Goal: Information Seeking & Learning: Find specific fact

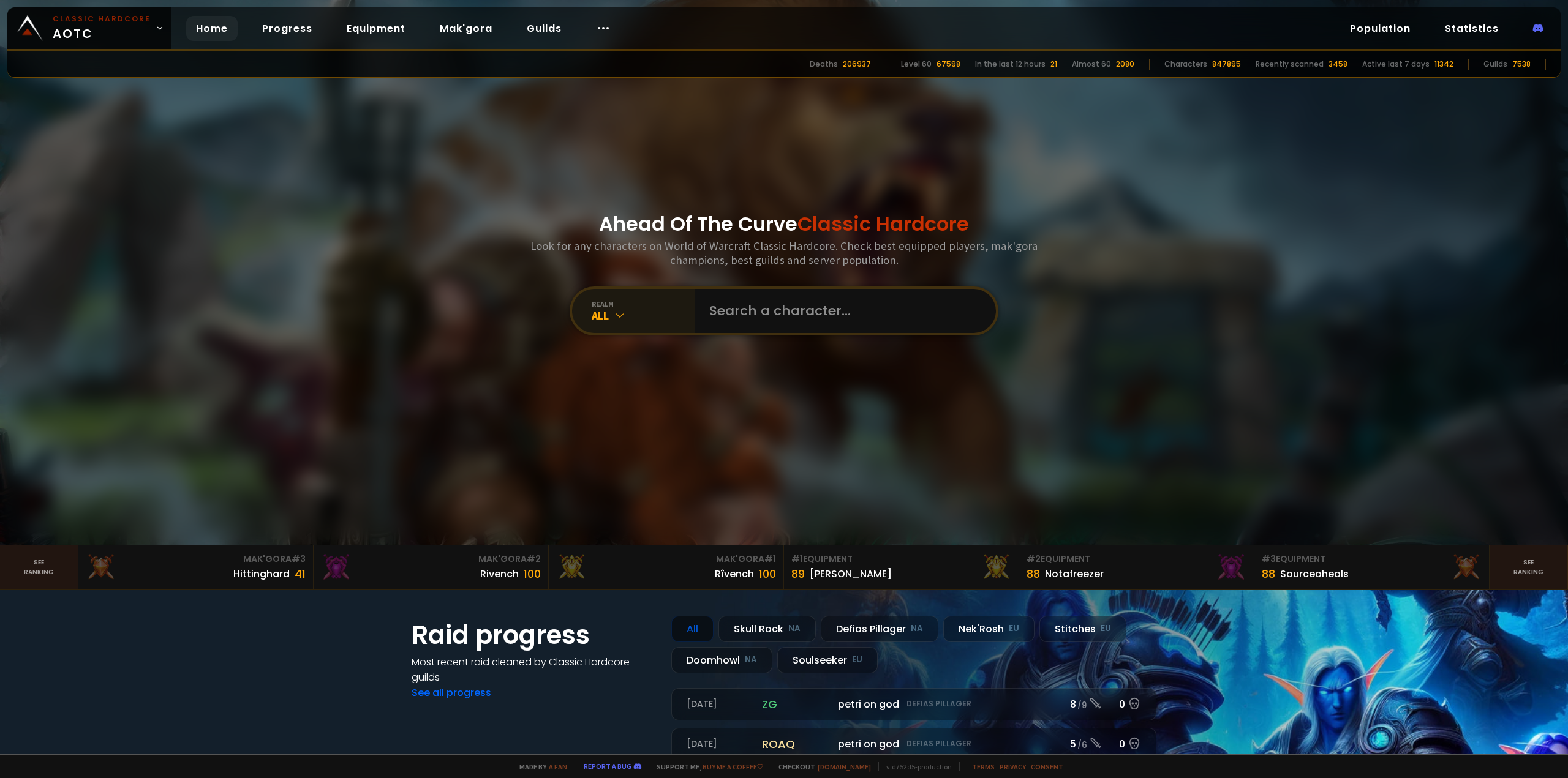
click at [629, 308] on div "realm" at bounding box center [643, 304] width 103 height 9
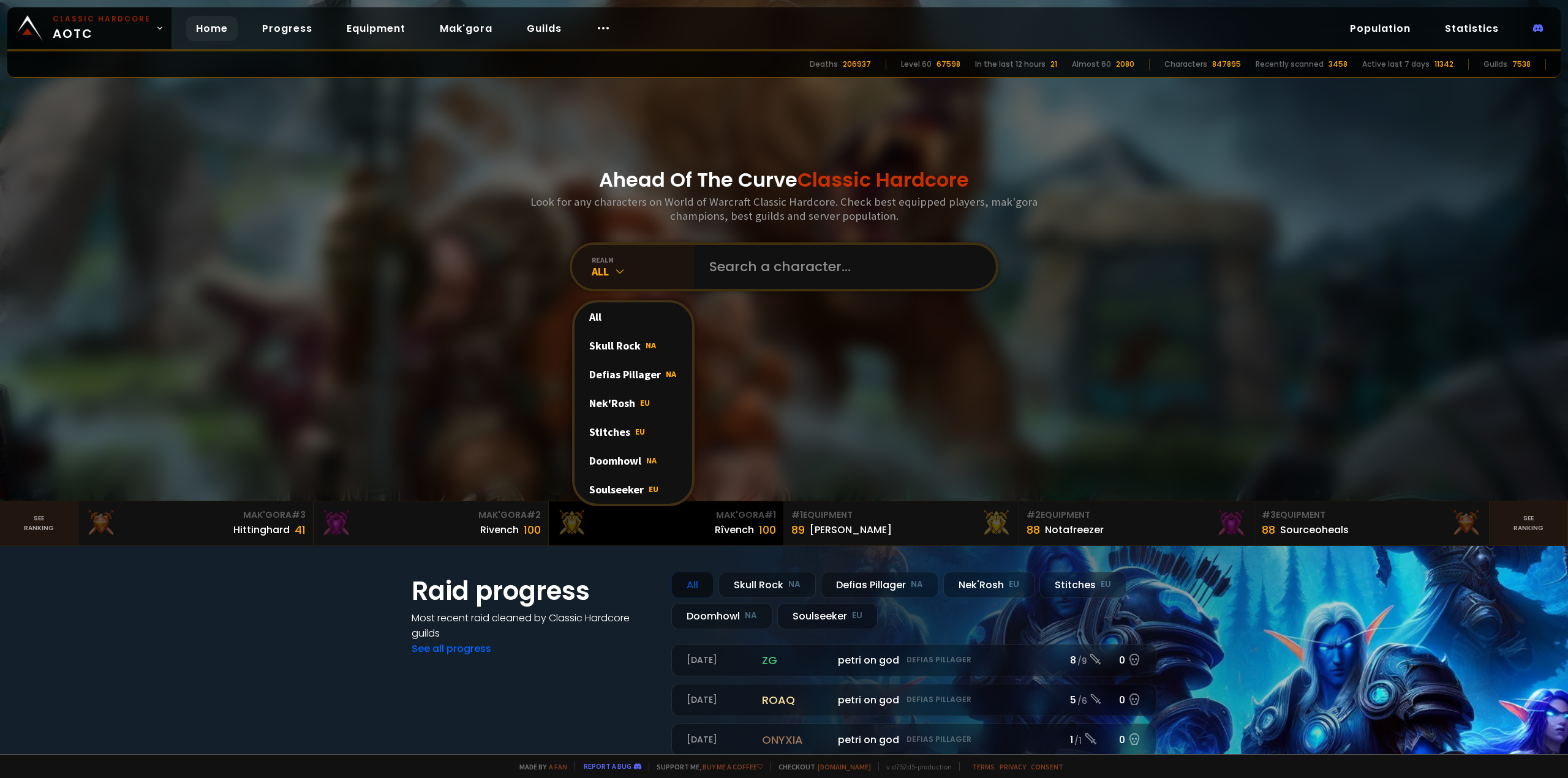
scroll to position [61, 0]
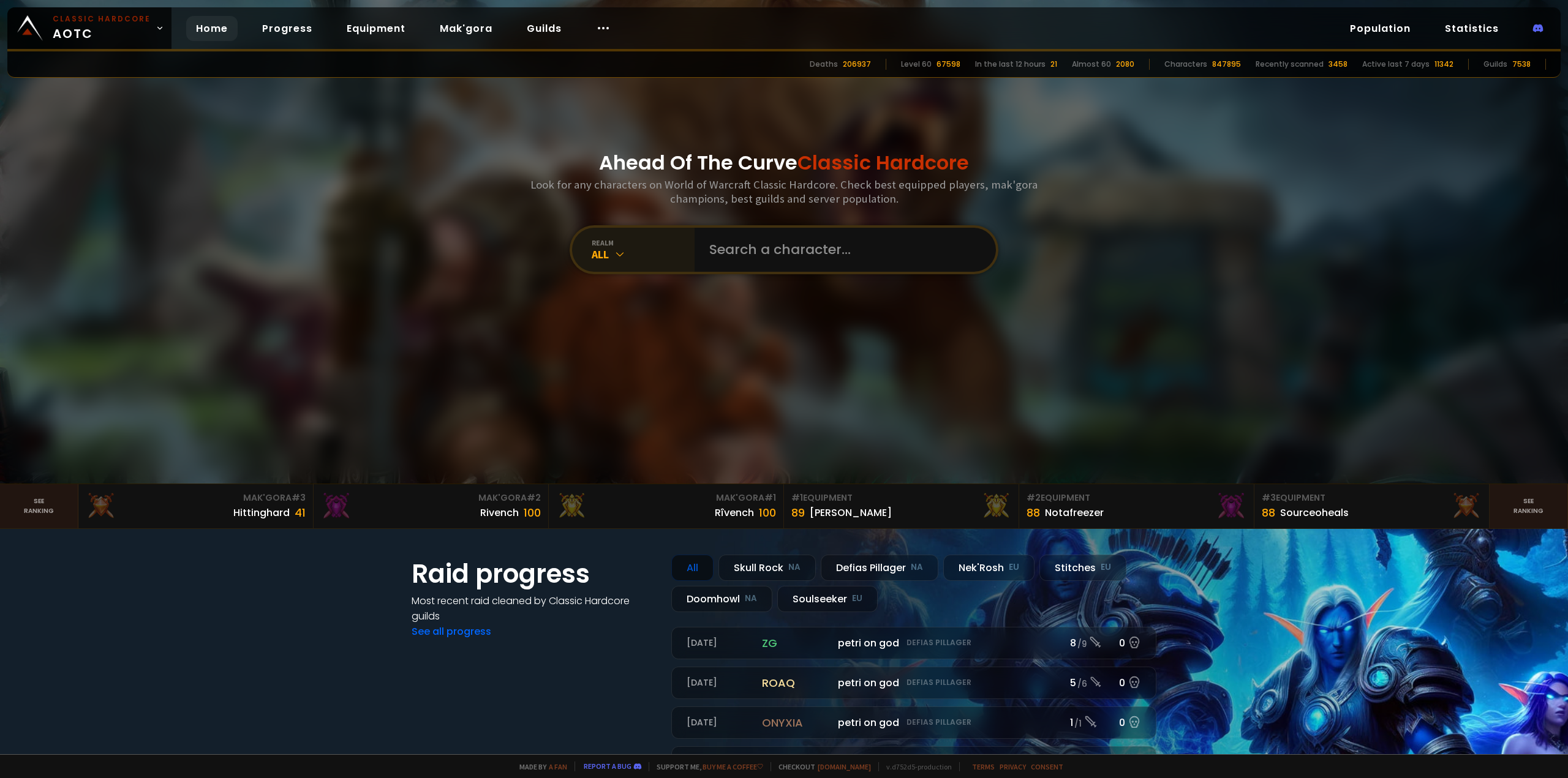
click at [614, 247] on div "realm" at bounding box center [643, 243] width 103 height 9
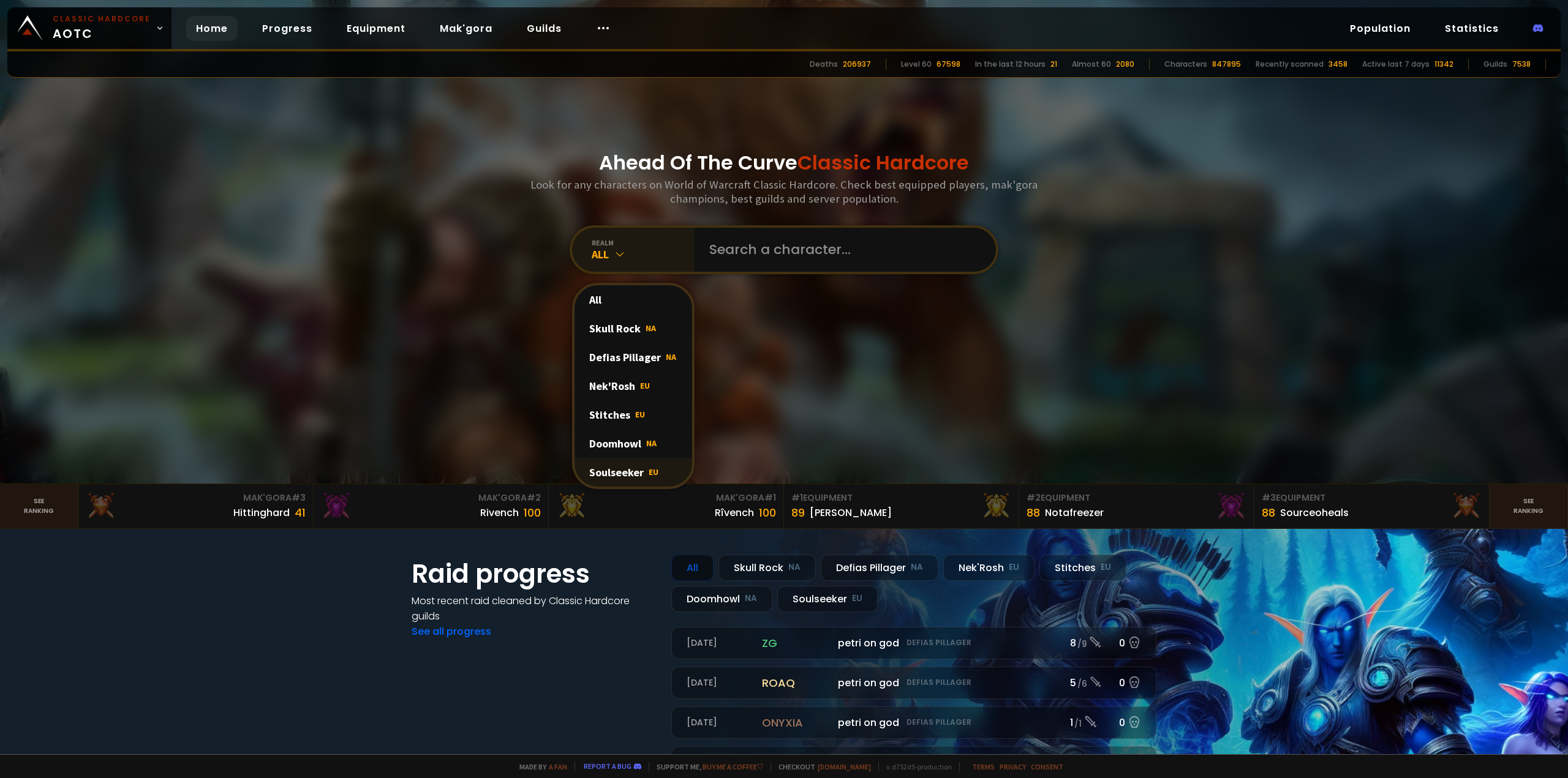
click at [647, 460] on div "Soulseeker EU" at bounding box center [633, 472] width 117 height 29
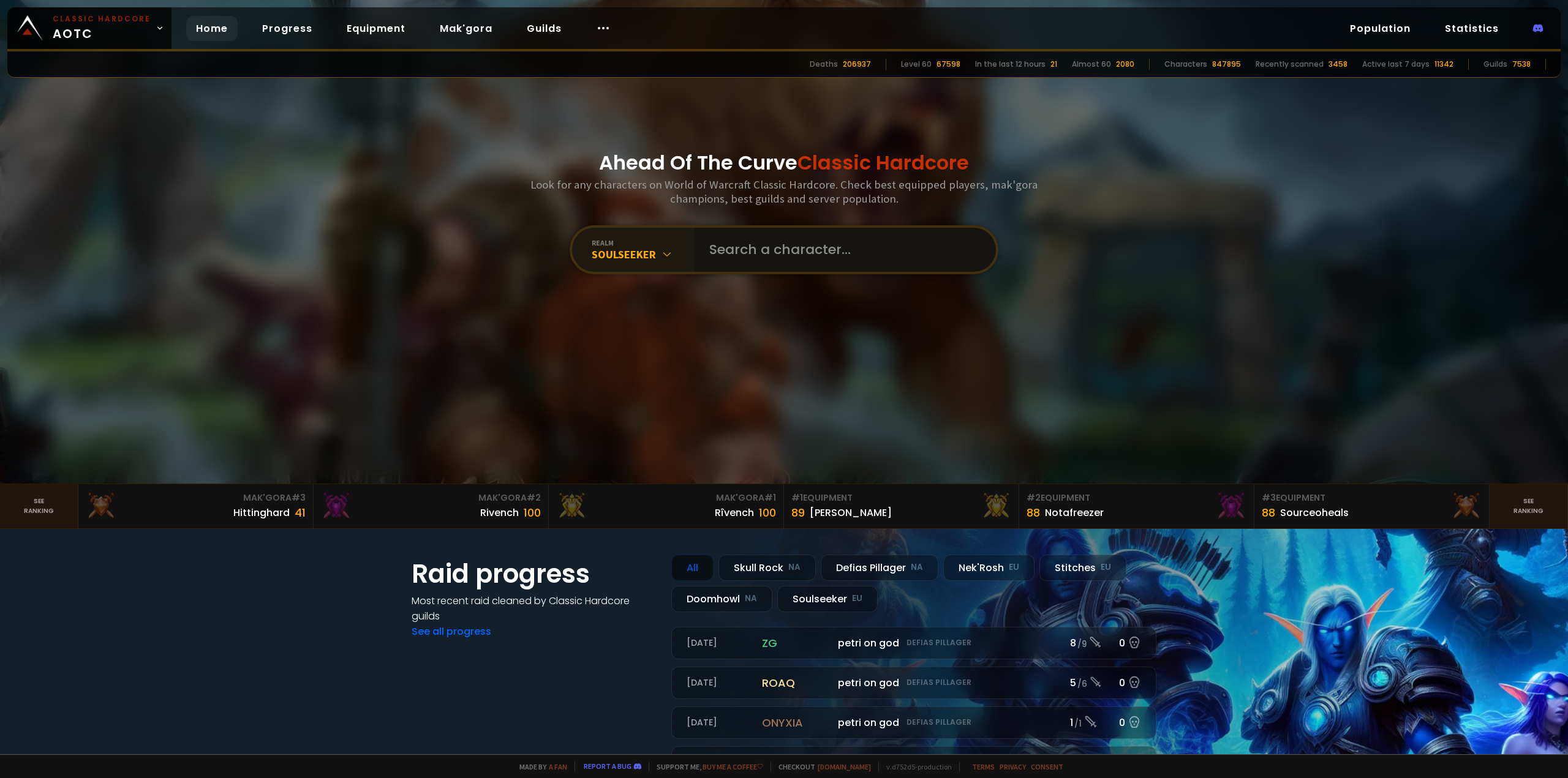
click at [734, 251] on input "text" at bounding box center [841, 250] width 280 height 44
type input "suzyy"
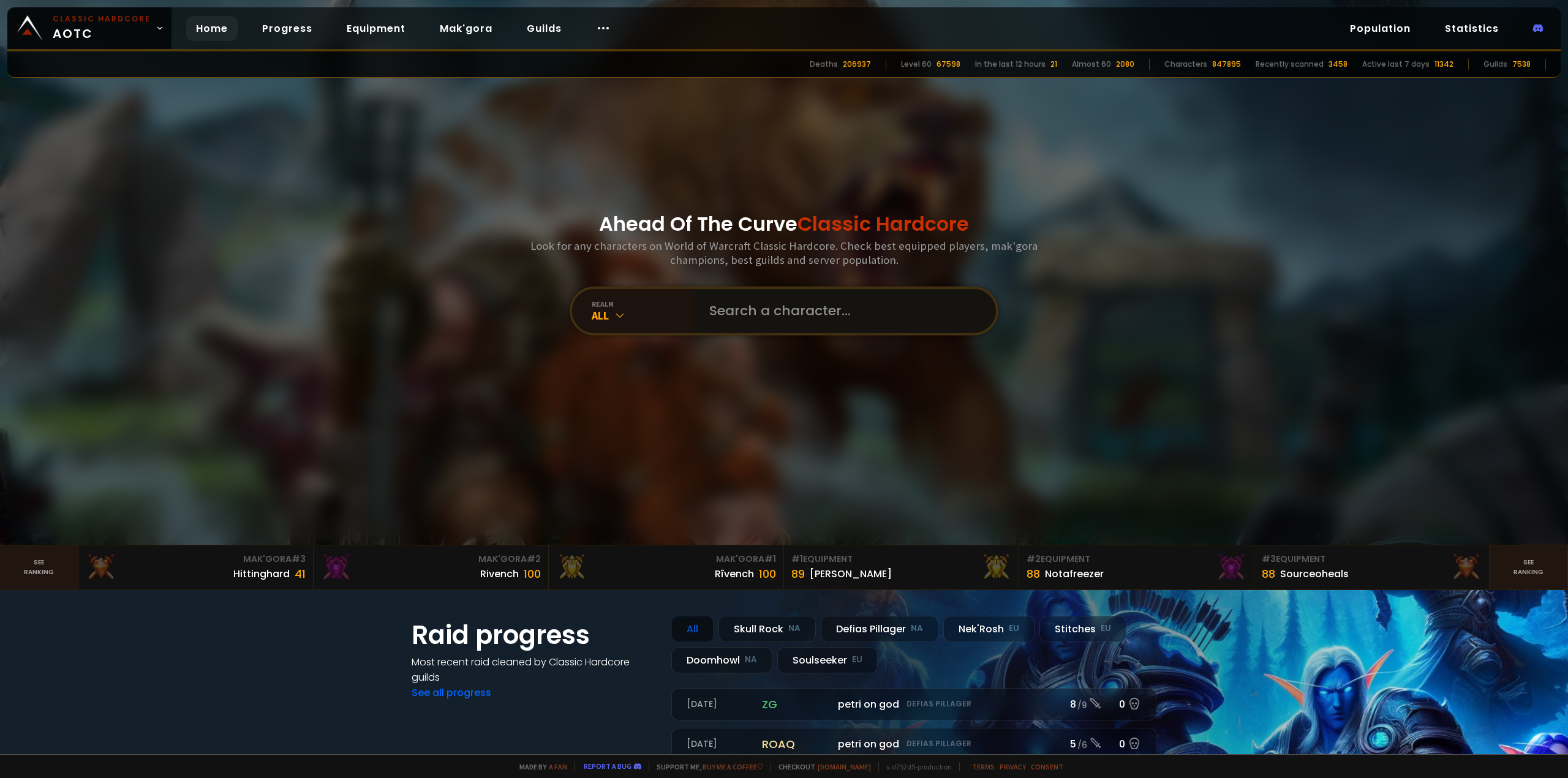
click at [891, 312] on input "text" at bounding box center [841, 311] width 280 height 44
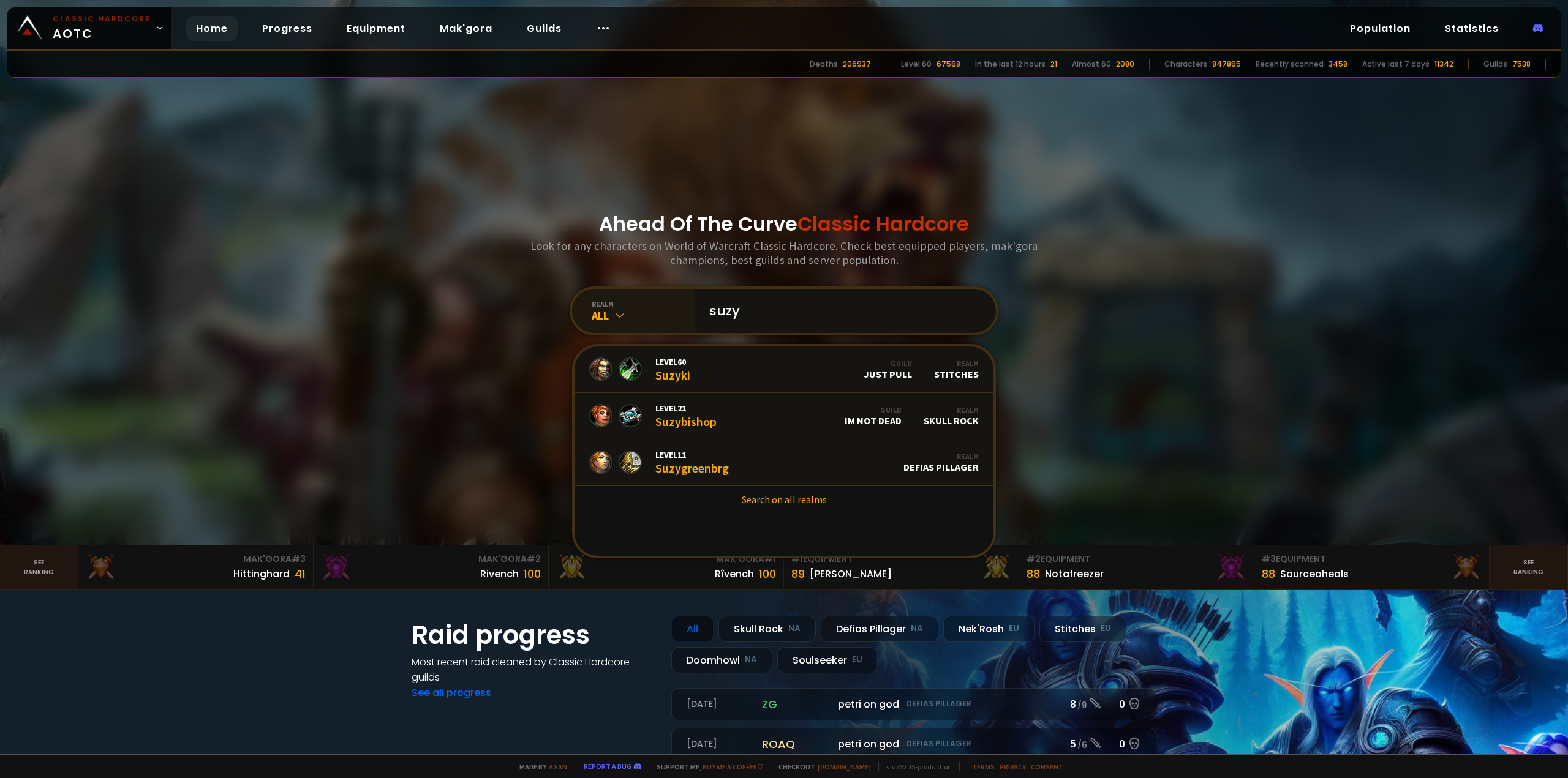
type input "suzy"
click at [584, 313] on div "realm All" at bounding box center [633, 311] width 122 height 44
click at [618, 301] on div "realm" at bounding box center [643, 304] width 103 height 9
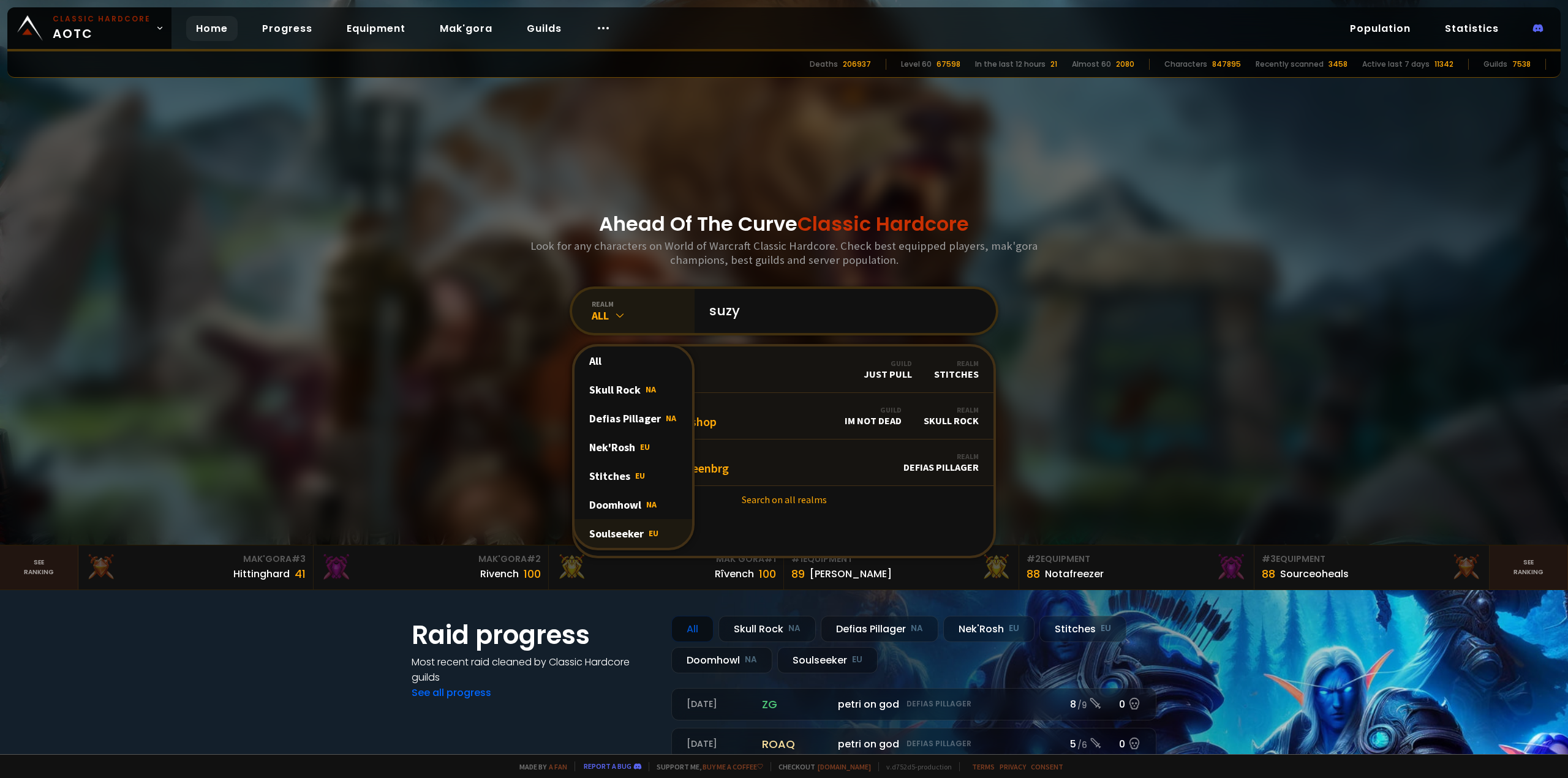
click at [641, 526] on div "Soulseeker EU" at bounding box center [633, 533] width 117 height 29
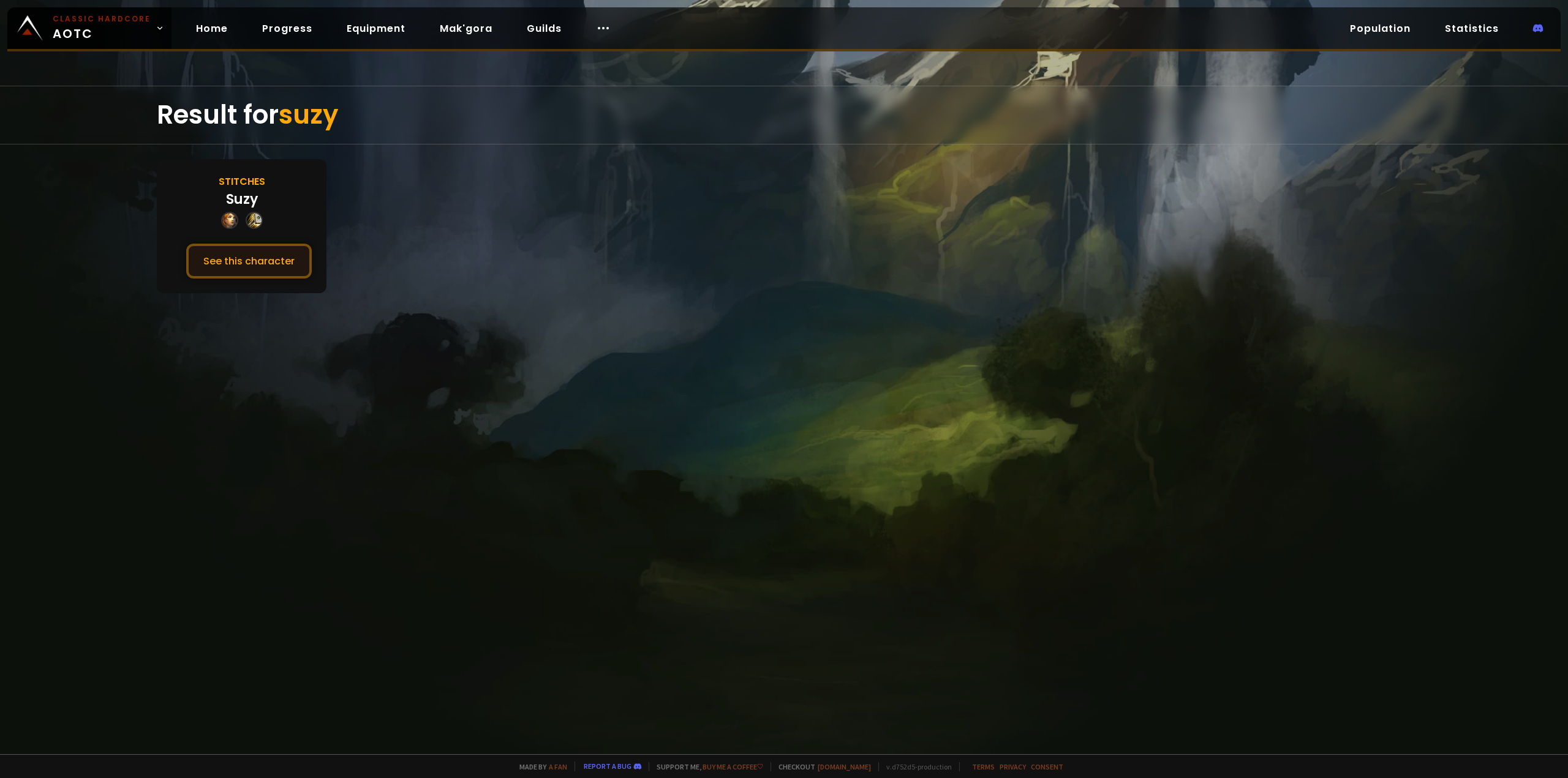
click at [265, 268] on button "See this character" at bounding box center [249, 260] width 125 height 35
